Goal: Task Accomplishment & Management: Use online tool/utility

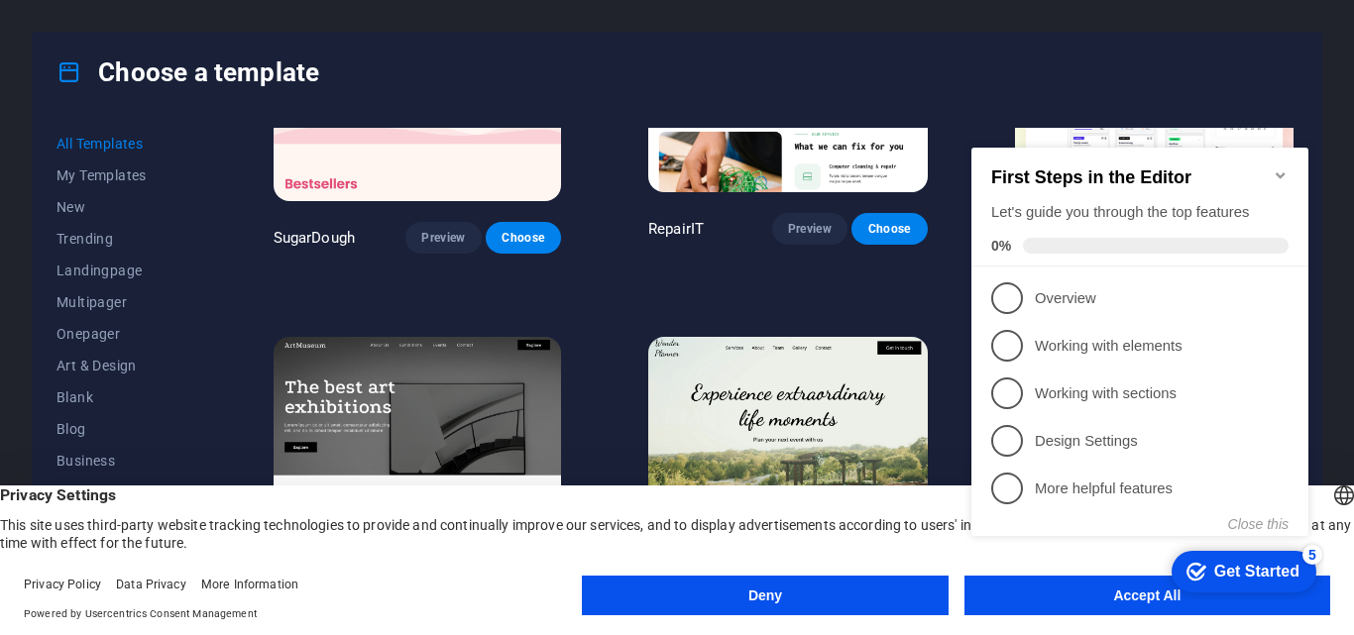
scroll to position [198, 0]
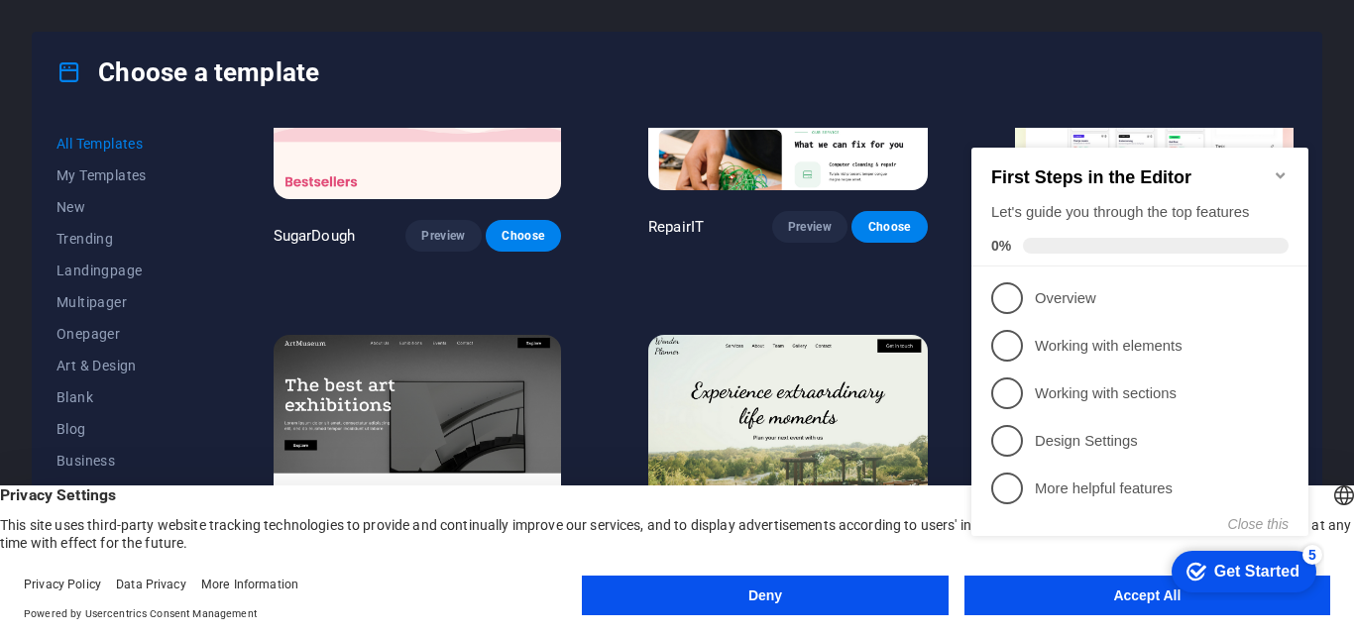
click at [1044, 606] on button "Accept All" at bounding box center [1148, 596] width 366 height 40
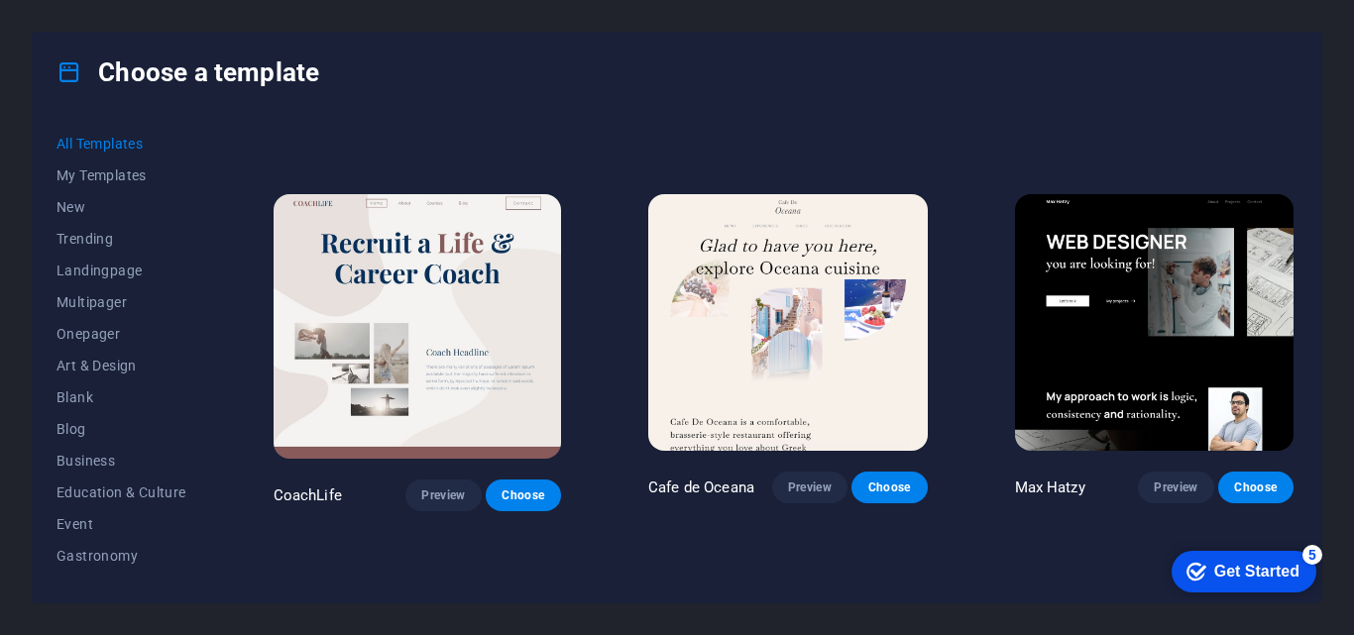
scroll to position [5056, 0]
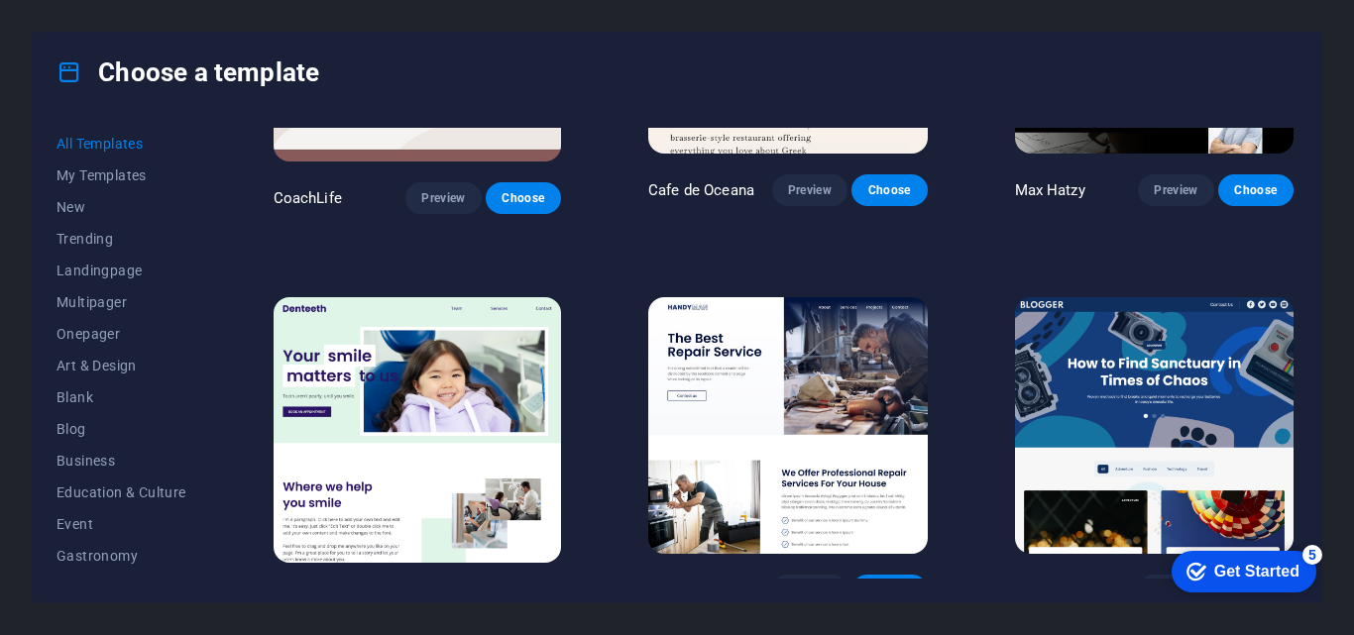
click at [882, 575] on button "Choose" at bounding box center [889, 591] width 75 height 32
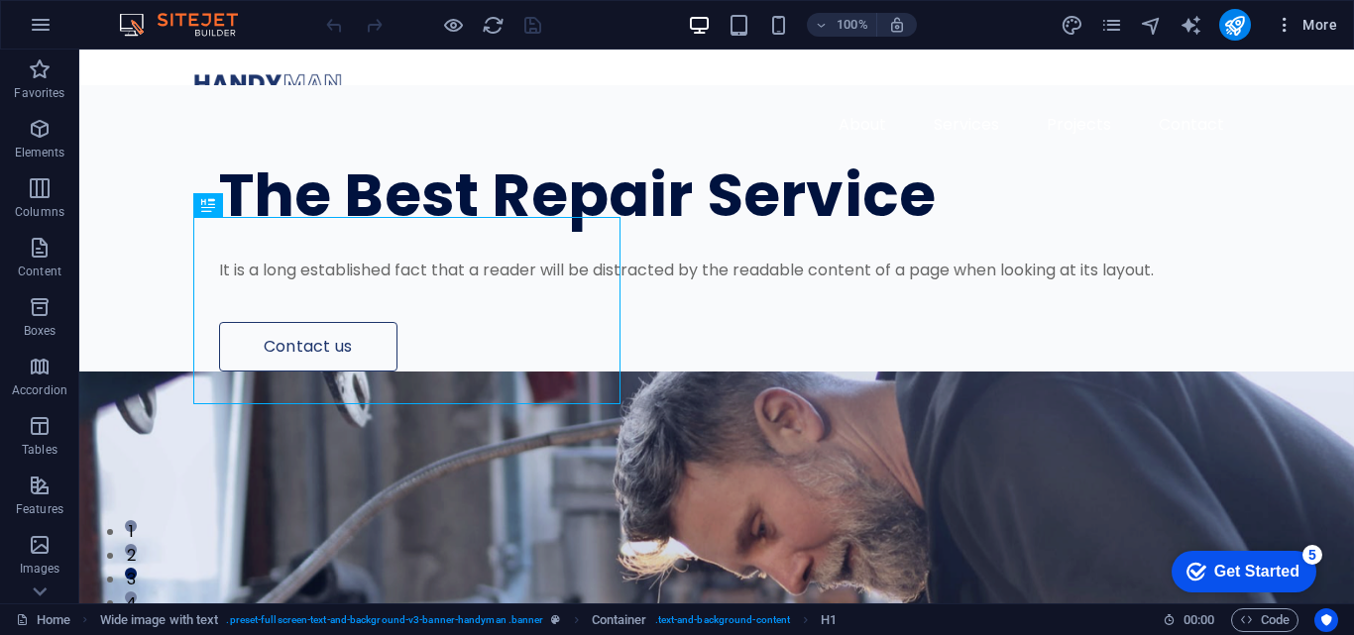
click at [1317, 20] on span "More" at bounding box center [1306, 25] width 62 height 20
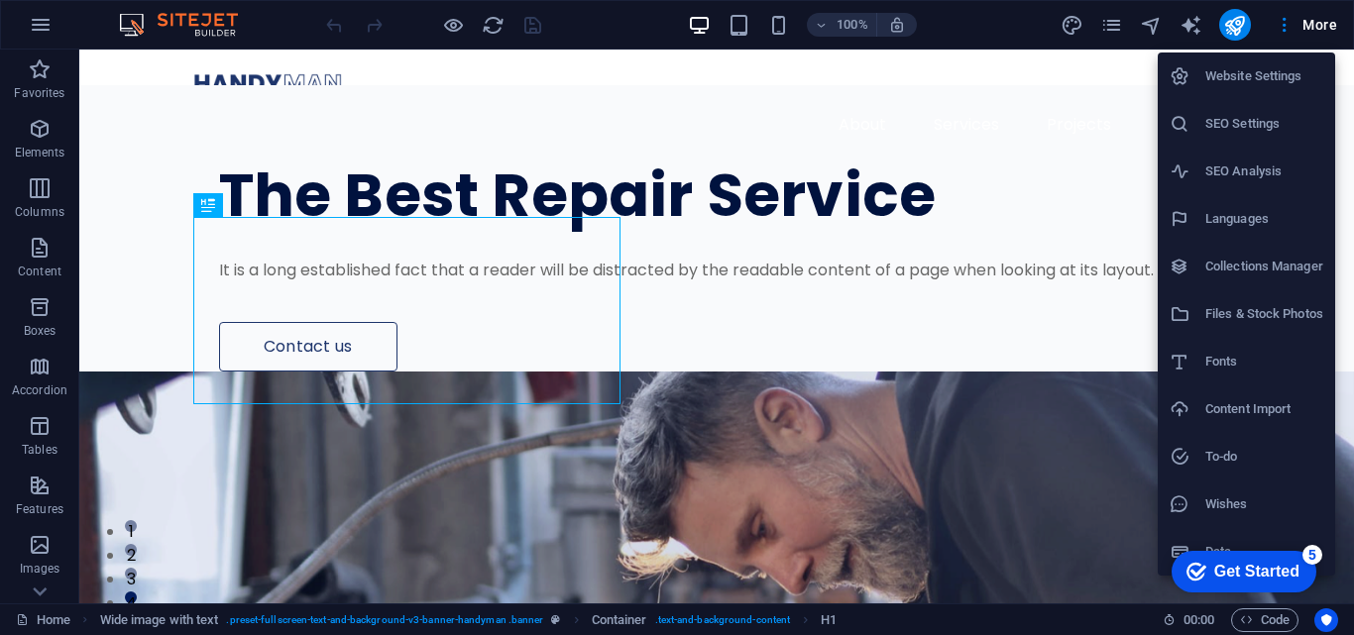
drag, startPoint x: 1350, startPoint y: 94, endPoint x: 1353, endPoint y: 149, distance: 54.6
click at [1353, 149] on div at bounding box center [677, 317] width 1354 height 635
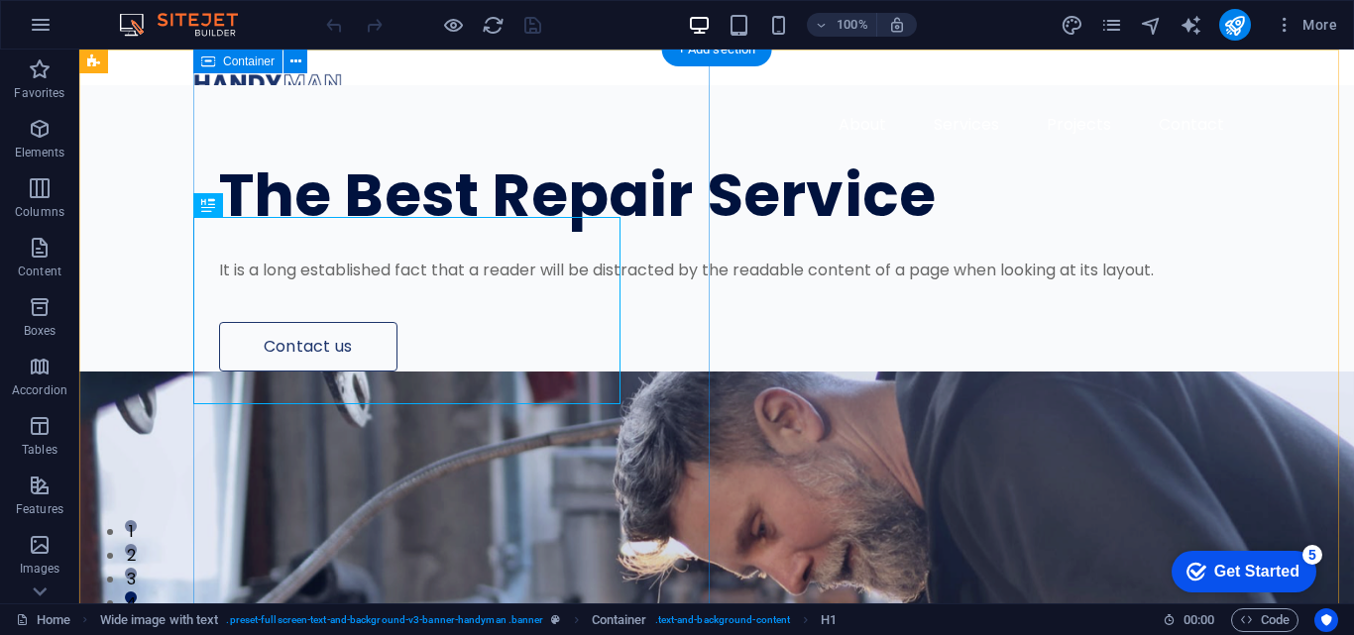
click at [659, 372] on div "The Best Repair Service It is a long established fact that a reader will be dis…" at bounding box center [773, 228] width 1161 height 287
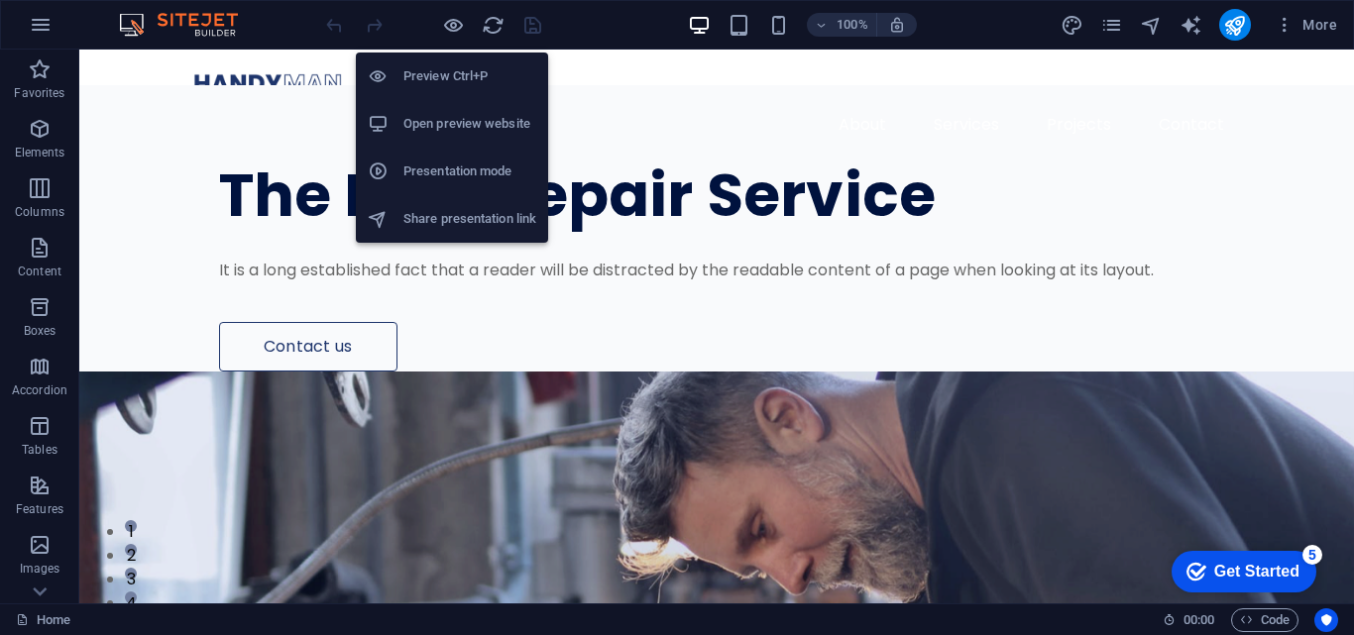
click at [488, 129] on h6 "Open preview website" at bounding box center [469, 124] width 133 height 24
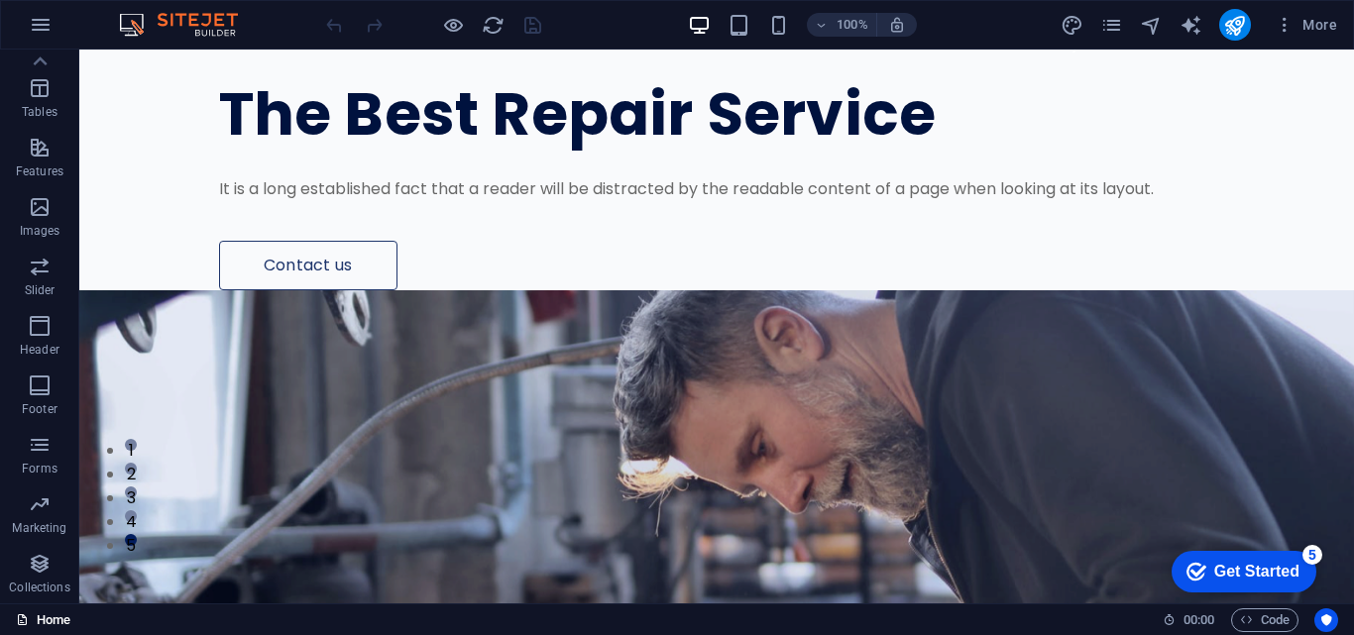
scroll to position [99, 0]
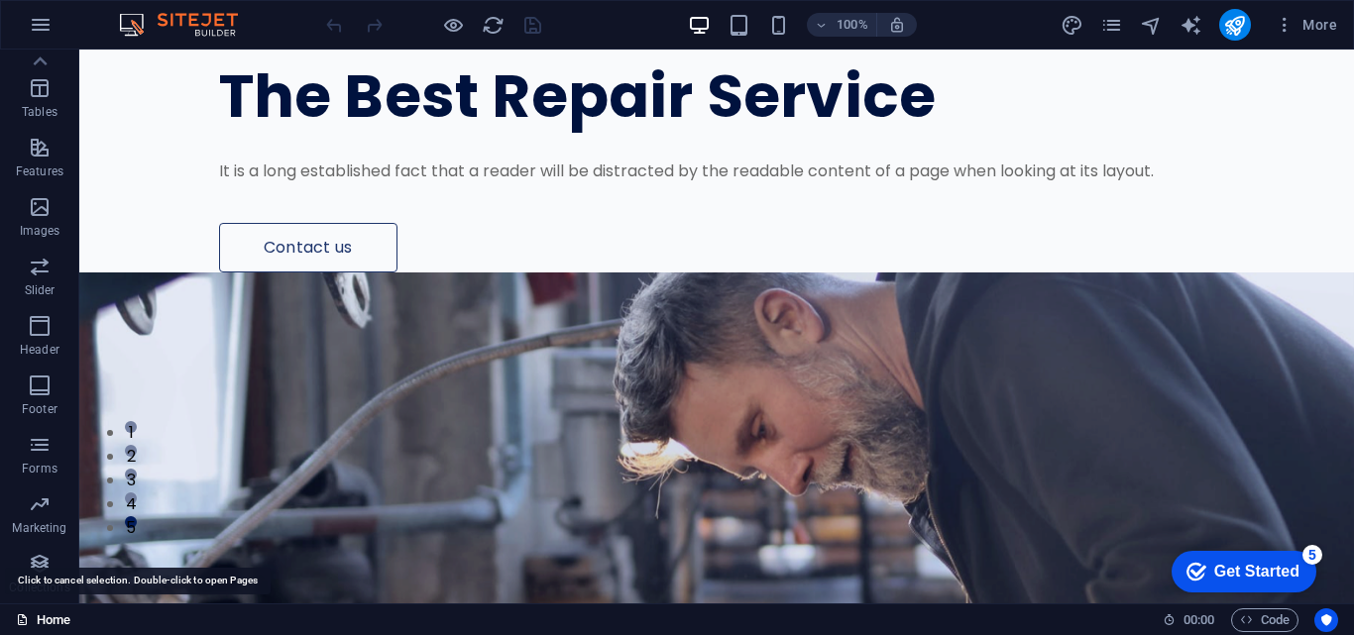
click at [53, 615] on link "Home" at bounding box center [43, 621] width 55 height 24
click at [59, 31] on button "button" at bounding box center [41, 25] width 48 height 48
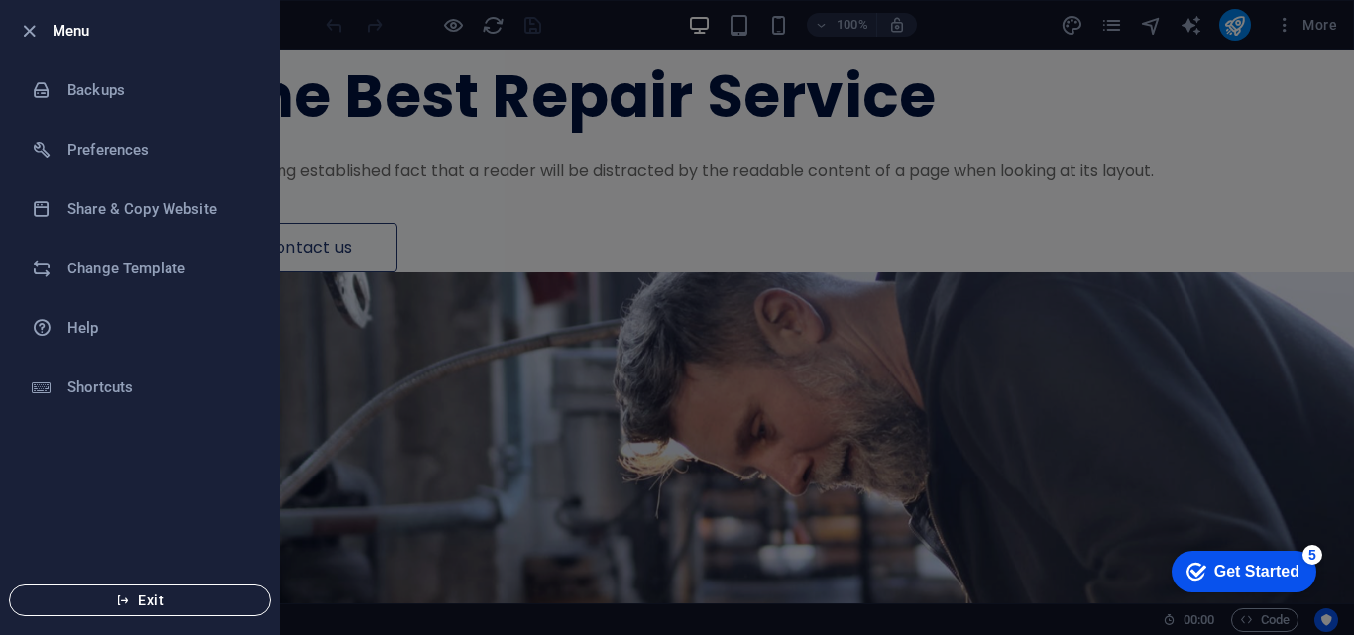
click at [132, 604] on span "Exit" at bounding box center [140, 601] width 228 height 16
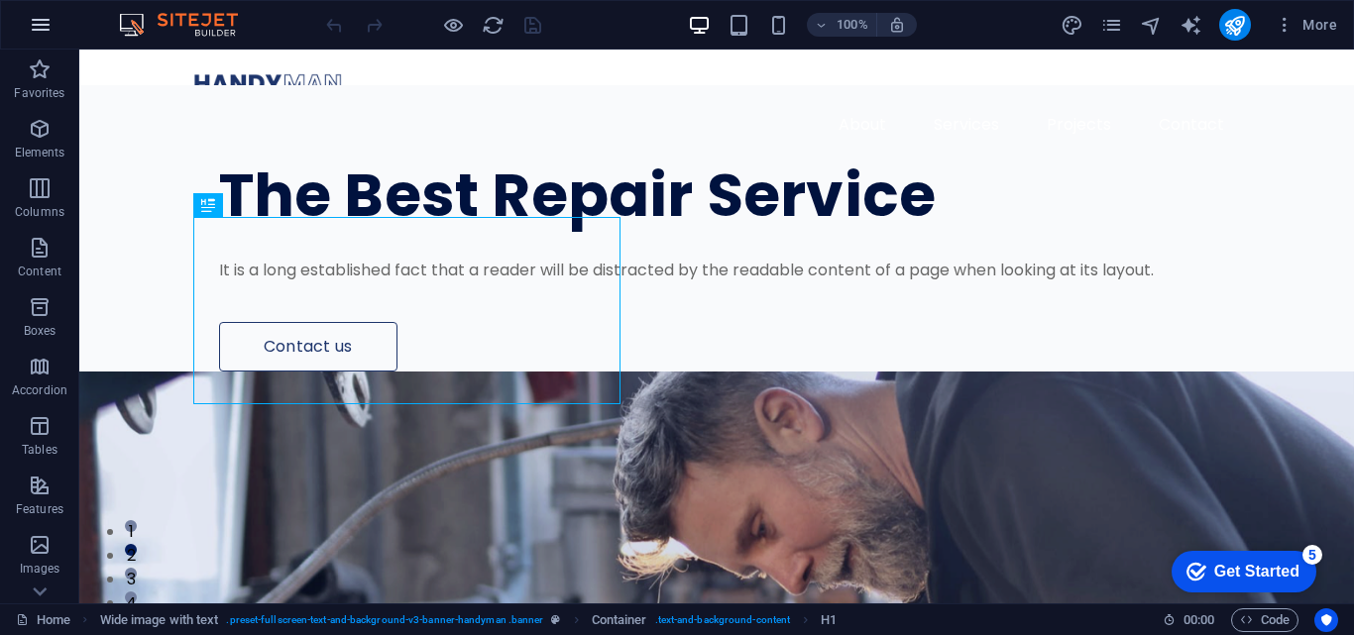
click at [49, 40] on button "button" at bounding box center [41, 25] width 48 height 48
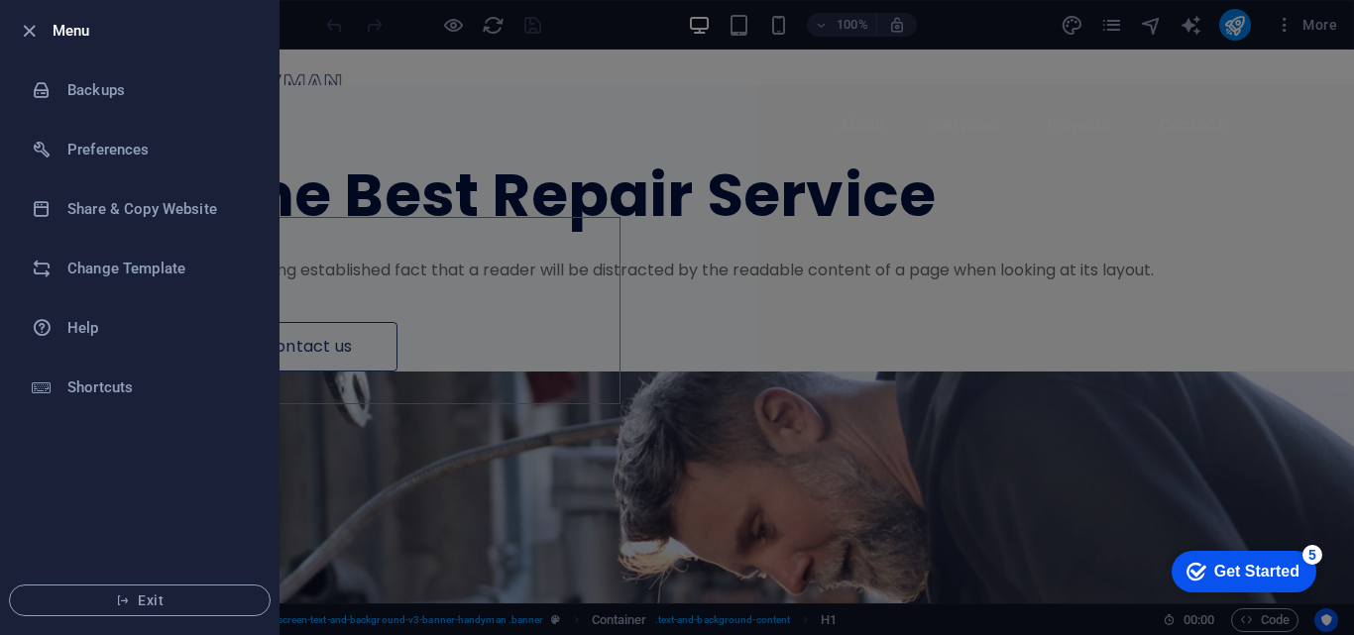
click at [581, 542] on div at bounding box center [677, 317] width 1354 height 635
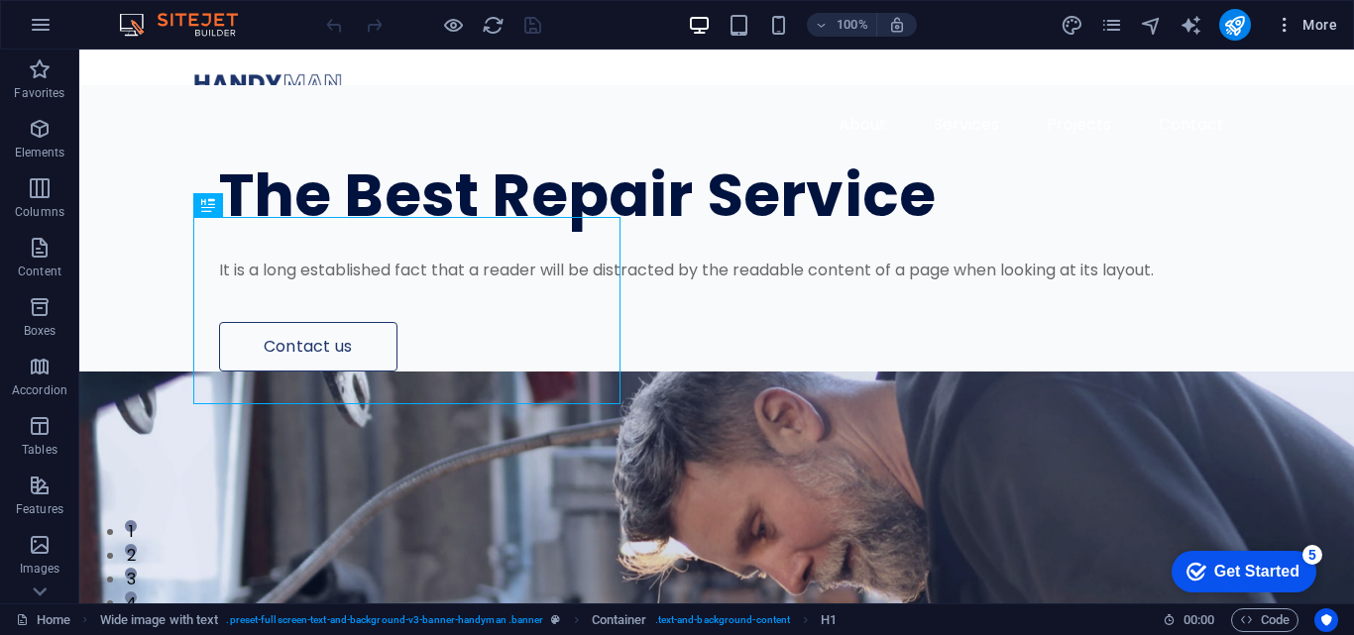
click at [1284, 34] on icon "button" at bounding box center [1285, 25] width 20 height 20
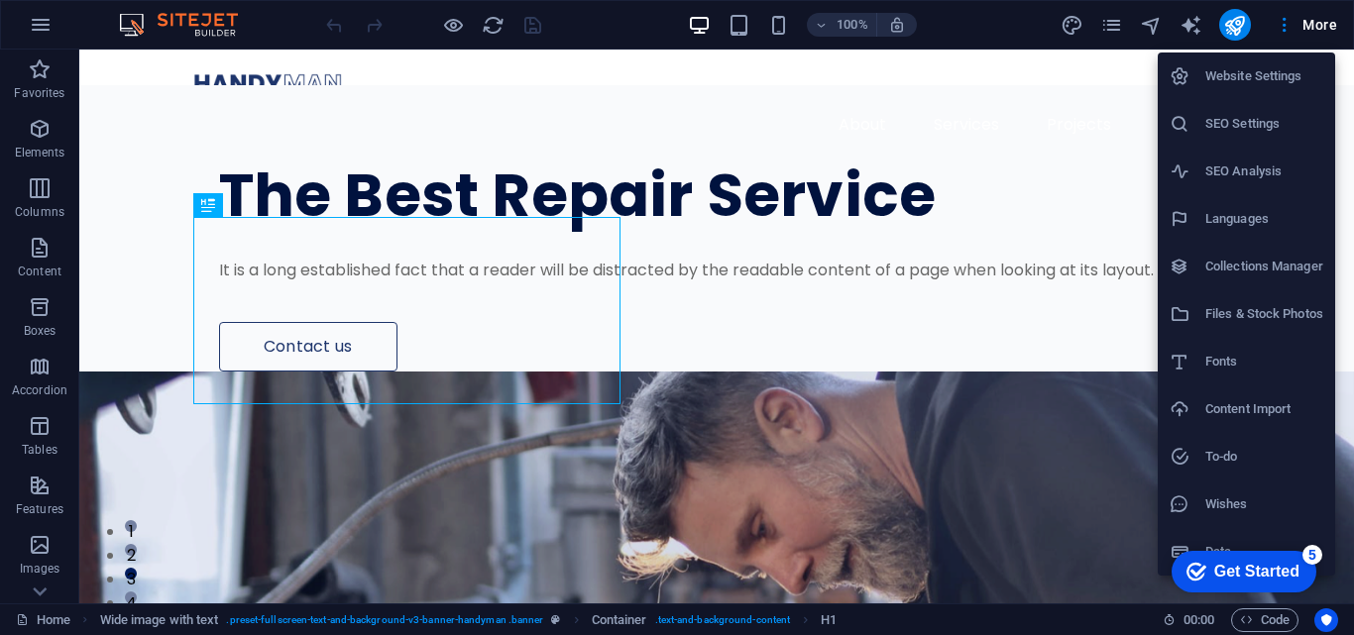
click at [39, 34] on div at bounding box center [677, 317] width 1354 height 635
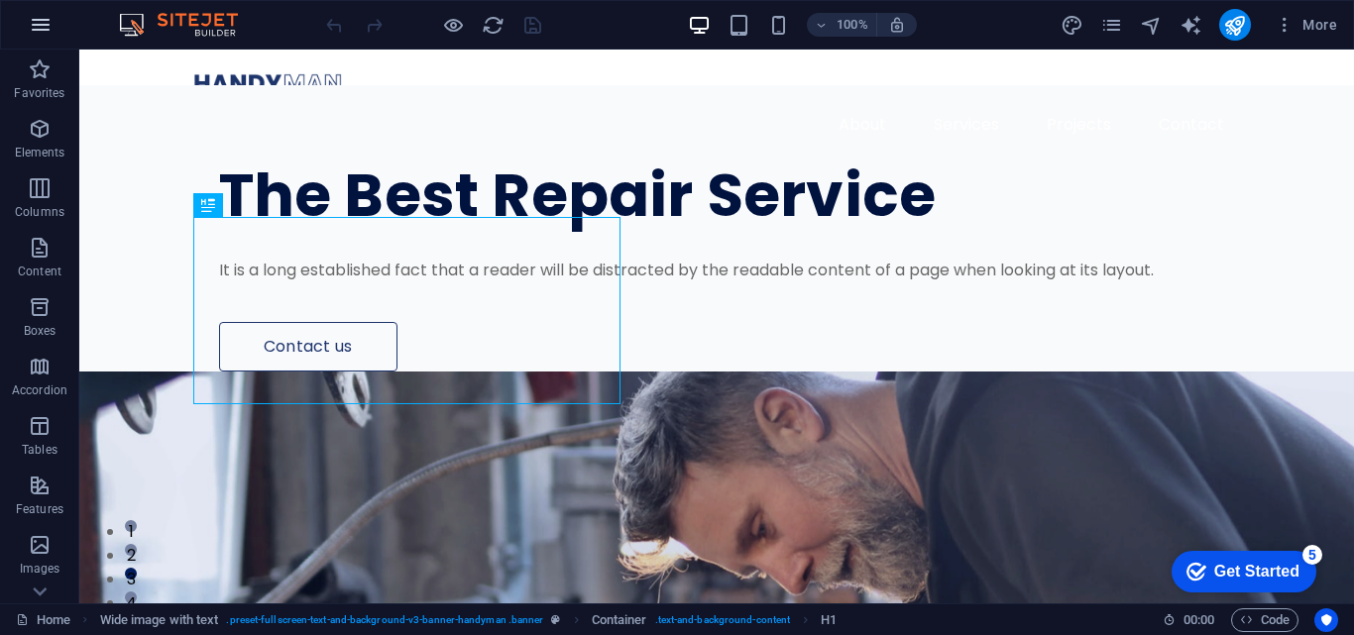
click at [46, 25] on icon "button" at bounding box center [41, 25] width 24 height 24
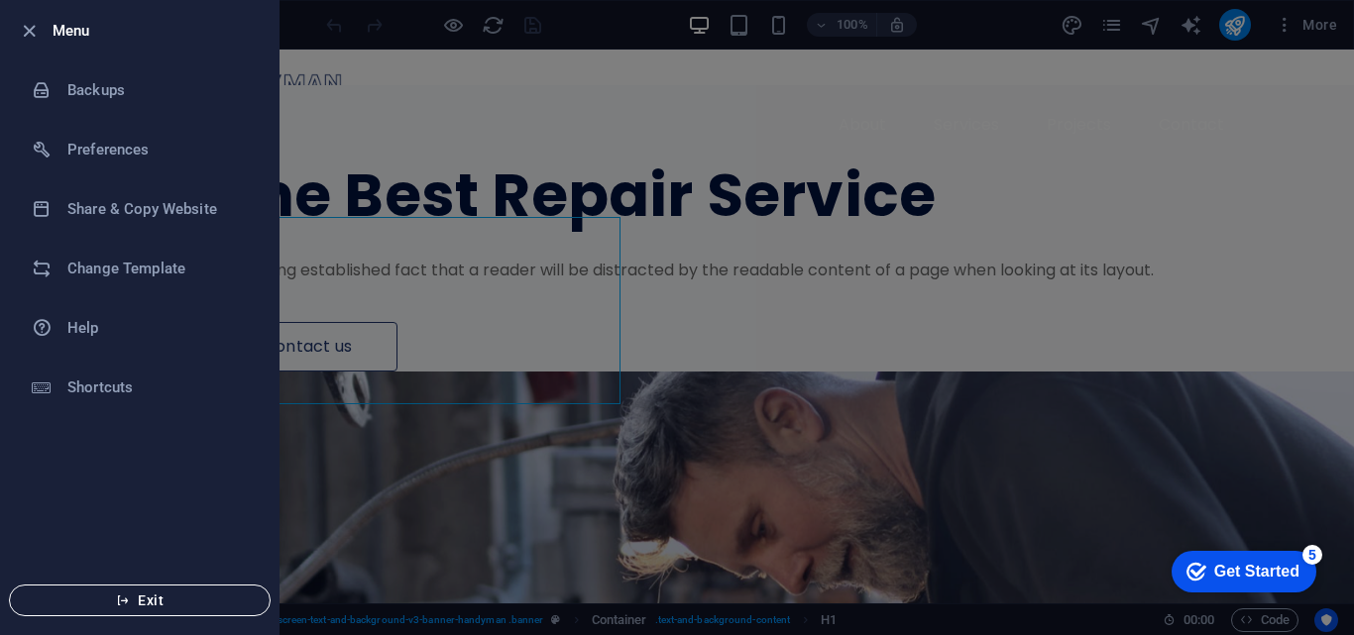
click at [185, 601] on span "Exit" at bounding box center [140, 601] width 228 height 16
